Goal: Learn about a topic

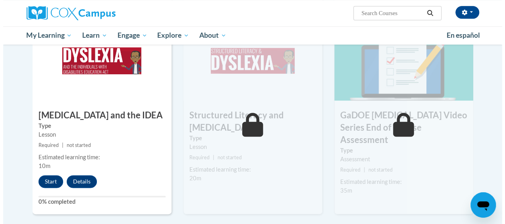
scroll to position [477, 0]
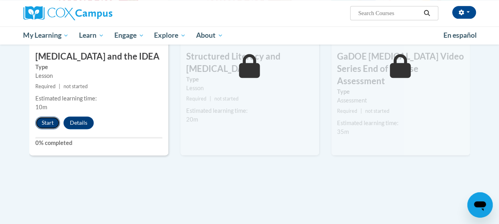
click at [50, 122] on button "Start" at bounding box center [47, 122] width 25 height 13
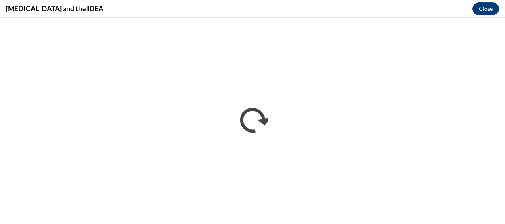
scroll to position [0, 0]
